Goal: Unclear: Browse casually

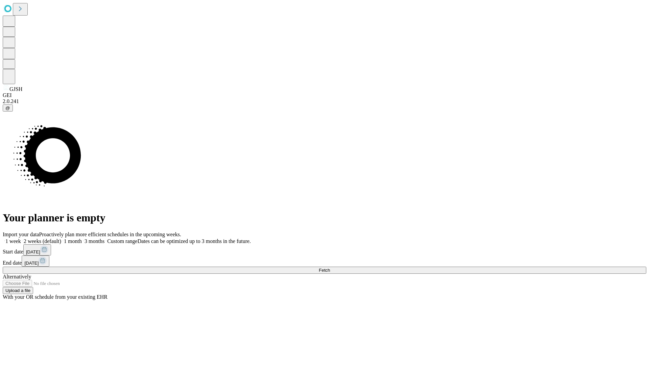
click at [330, 268] on span "Fetch" at bounding box center [324, 270] width 11 height 5
